Goal: Task Accomplishment & Management: Manage account settings

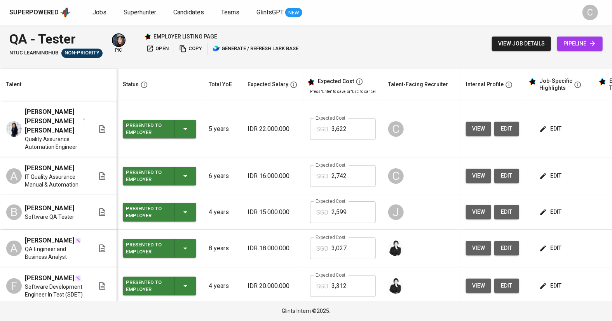
click at [477, 124] on span "view" at bounding box center [478, 129] width 13 height 10
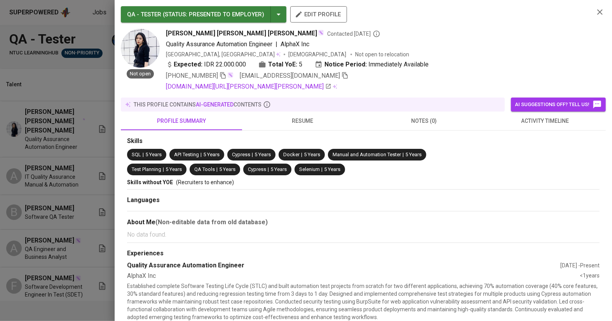
click at [342, 73] on icon "button" at bounding box center [345, 75] width 7 height 7
click at [45, 143] on div at bounding box center [306, 160] width 612 height 321
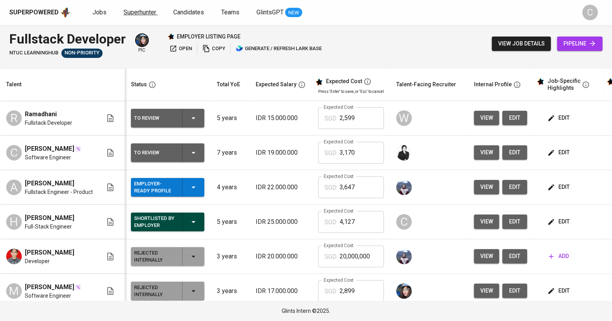
click at [140, 12] on span "Superhunter" at bounding box center [140, 12] width 33 height 7
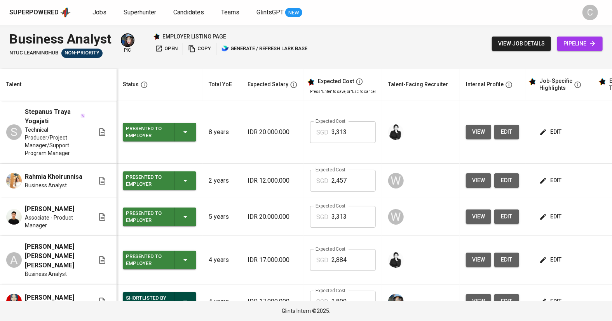
click at [192, 16] on link "Candidates" at bounding box center [189, 13] width 32 height 10
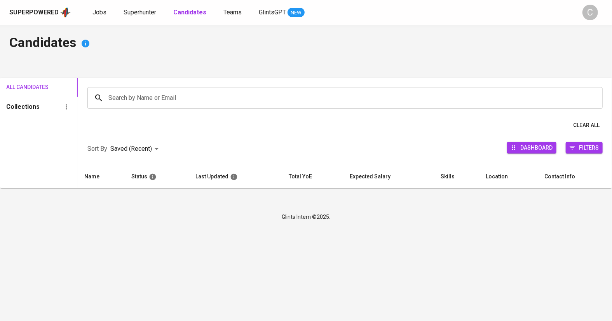
click at [173, 89] on div "Search by Name or Email" at bounding box center [345, 98] width 516 height 22
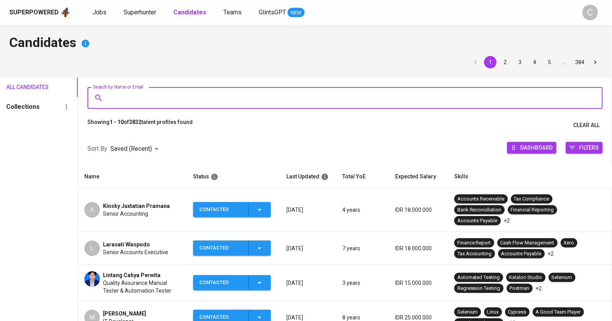
paste input "[EMAIL_ADDRESS][DOMAIN_NAME]"
type input "[EMAIL_ADDRESS][DOMAIN_NAME]"
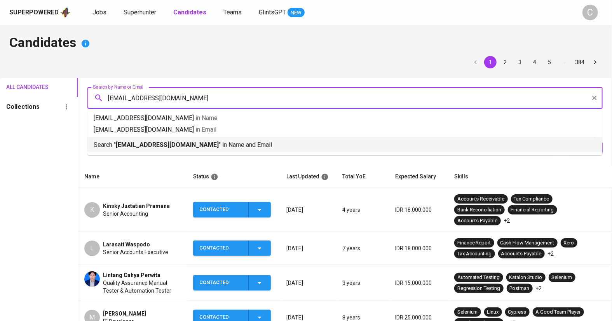
click at [159, 146] on b "[EMAIL_ADDRESS][DOMAIN_NAME]" at bounding box center [167, 144] width 103 height 7
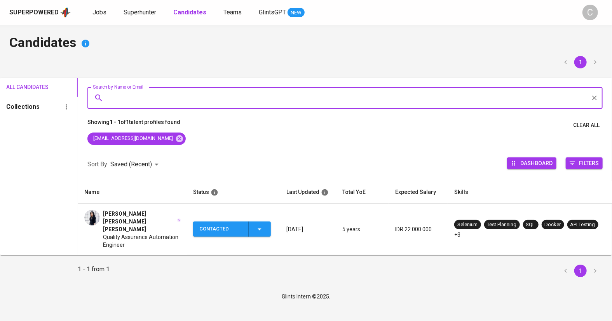
click at [128, 233] on span "Quality Assurance Automation Engineer" at bounding box center [142, 241] width 78 height 16
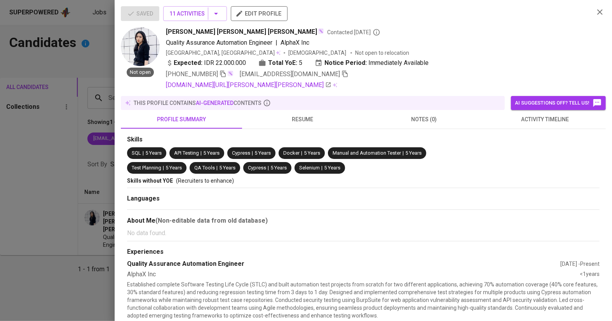
click at [218, 22] on div "Saved 11 Activities edit profile" at bounding box center [354, 16] width 467 height 21
click at [218, 17] on icon "button" at bounding box center [216, 13] width 9 height 9
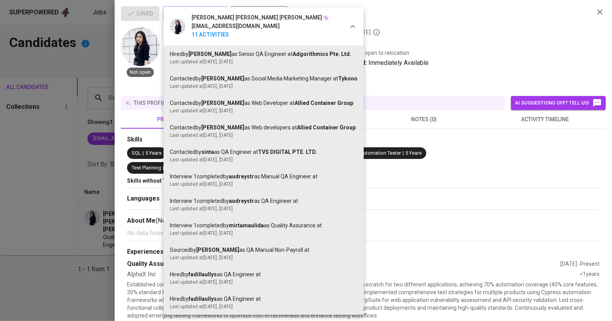
click at [37, 273] on div at bounding box center [306, 160] width 612 height 321
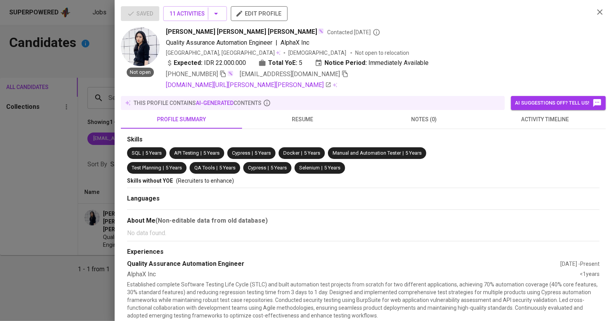
click at [69, 244] on div at bounding box center [306, 160] width 612 height 321
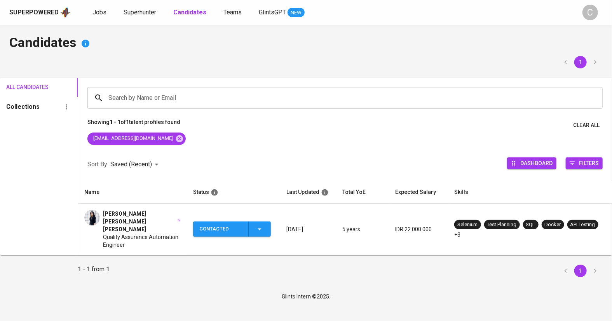
click at [260, 225] on icon "button" at bounding box center [259, 229] width 9 height 9
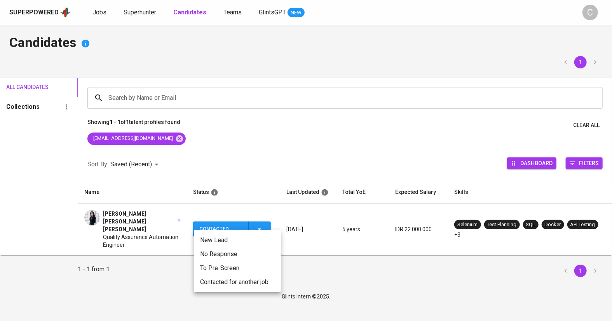
click at [235, 281] on li "Contacted for another job" at bounding box center [237, 282] width 87 height 14
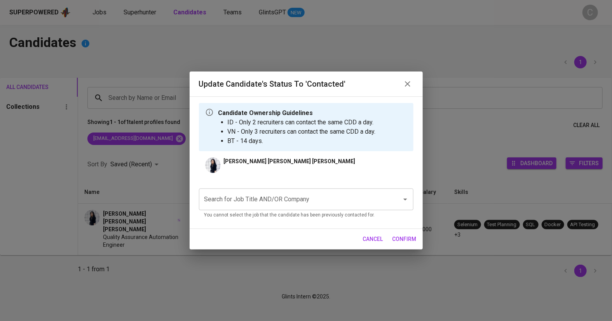
click at [280, 205] on input "Search for Job Title AND/OR Company" at bounding box center [296, 199] width 186 height 15
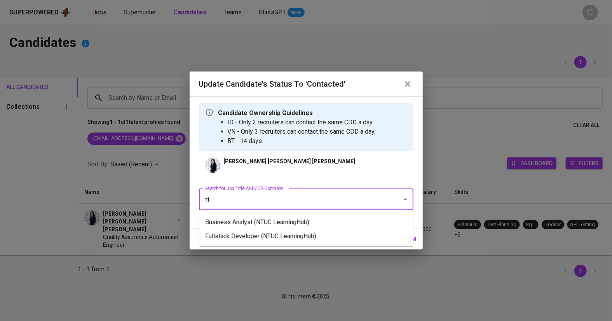
type input "n"
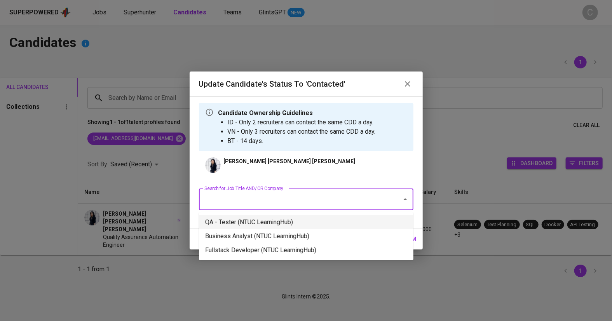
click at [236, 224] on li "QA - Tester (NTUC LearningHub)" at bounding box center [306, 222] width 215 height 14
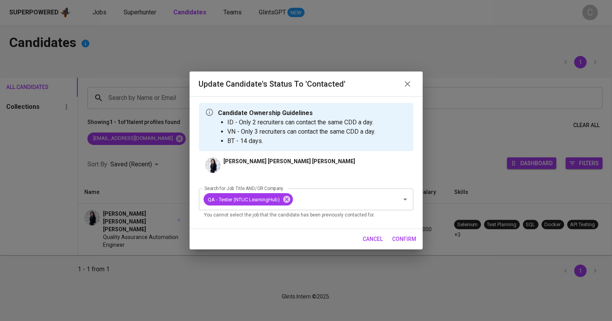
click at [404, 242] on span "confirm" at bounding box center [405, 239] width 24 height 10
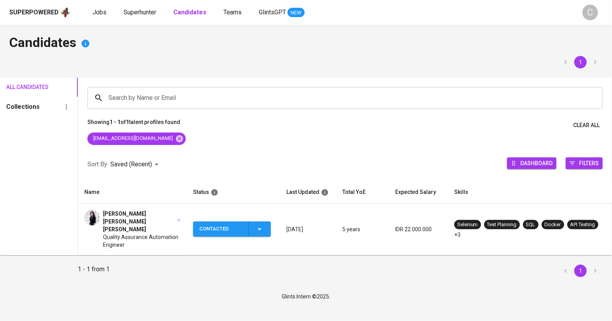
click at [194, 297] on div "Glints Intern ©2025." at bounding box center [306, 297] width 612 height 20
click at [213, 222] on div "Contacted" at bounding box center [220, 229] width 43 height 15
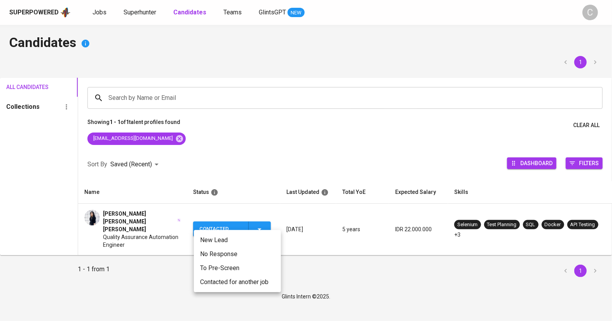
click at [162, 225] on div at bounding box center [306, 160] width 612 height 321
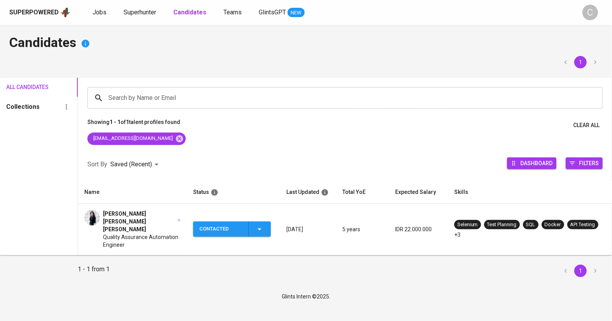
click at [157, 233] on span "Quality Assurance Automation Engineer" at bounding box center [142, 241] width 78 height 16
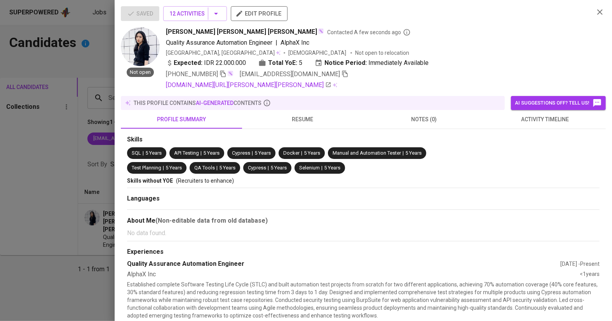
click at [89, 269] on div at bounding box center [306, 160] width 612 height 321
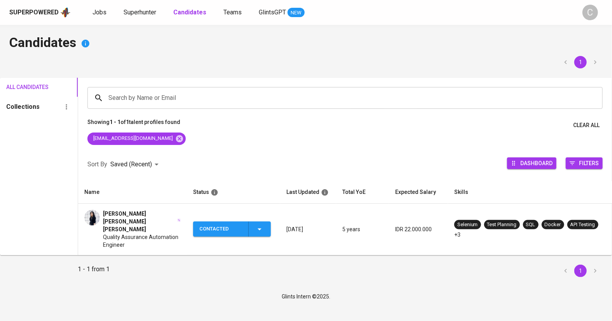
click at [168, 268] on div "Candidates 1 All Candidates Collections Search by Name or Email Search by Name …" at bounding box center [306, 156] width 612 height 262
